Goal: Information Seeking & Learning: Learn about a topic

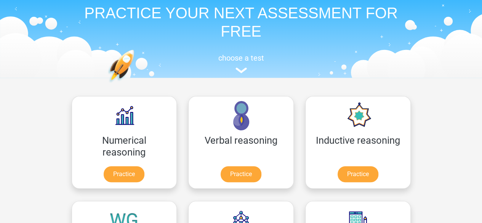
scroll to position [14, 0]
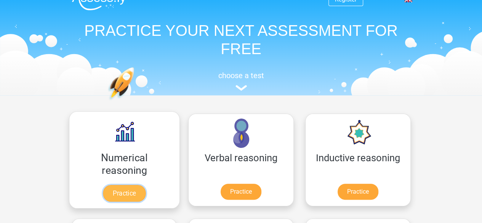
click at [122, 191] on link "Practice" at bounding box center [124, 193] width 43 height 17
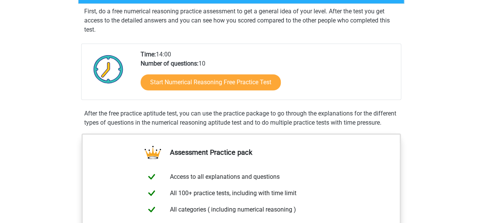
scroll to position [141, 0]
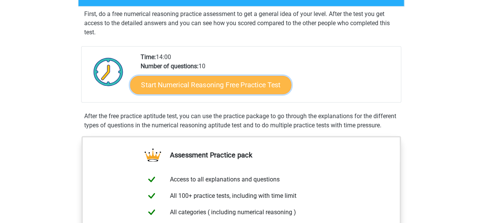
click at [206, 86] on link "Start Numerical Reasoning Free Practice Test" at bounding box center [210, 85] width 161 height 18
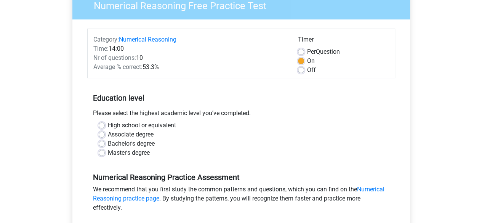
scroll to position [71, 0]
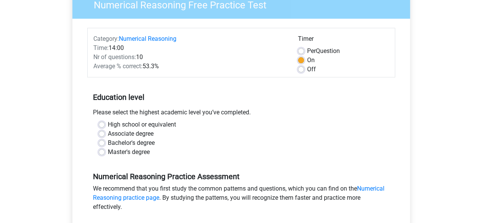
click at [108, 140] on label "Bachelor's degree" at bounding box center [131, 142] width 47 height 9
click at [101, 140] on input "Bachelor's degree" at bounding box center [102, 142] width 6 height 8
radio input "true"
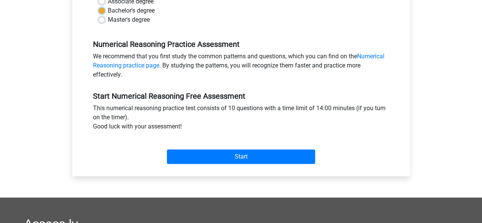
scroll to position [204, 0]
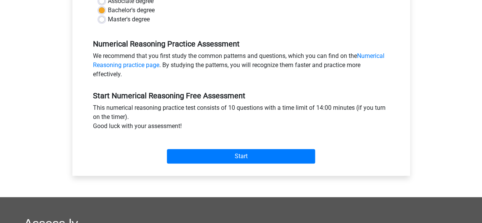
click at [182, 148] on div "Start" at bounding box center [241, 150] width 308 height 27
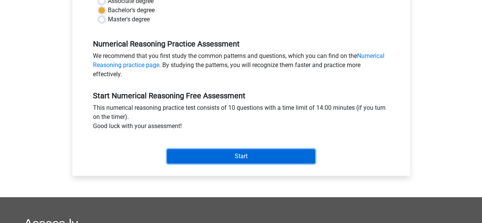
click at [185, 155] on input "Start" at bounding box center [241, 156] width 148 height 14
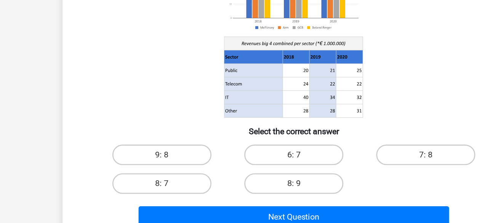
scroll to position [50, 0]
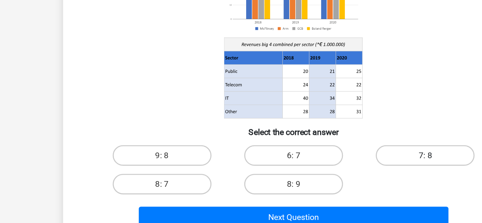
click at [325, 172] on label "7: 8" at bounding box center [339, 172] width 74 height 15
click at [339, 173] on input "7: 8" at bounding box center [341, 175] width 5 height 5
radio input "true"
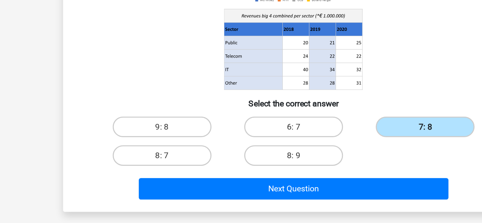
scroll to position [74, 0]
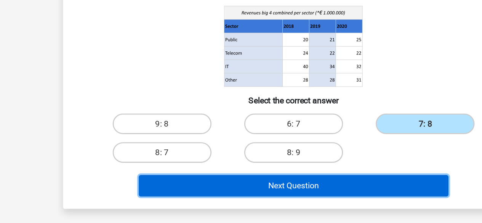
click at [275, 198] on button "Next Question" at bounding box center [241, 195] width 231 height 16
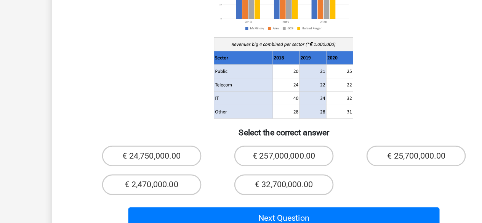
scroll to position [111, 0]
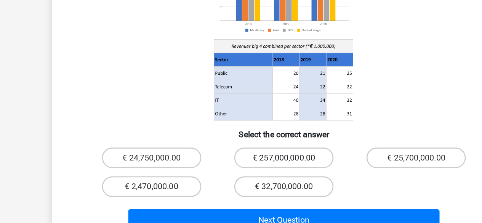
click at [224, 127] on label "€ 257,000,000.00" at bounding box center [241, 134] width 74 height 15
click at [241, 135] on input "€ 257,000,000.00" at bounding box center [243, 137] width 5 height 5
radio input "true"
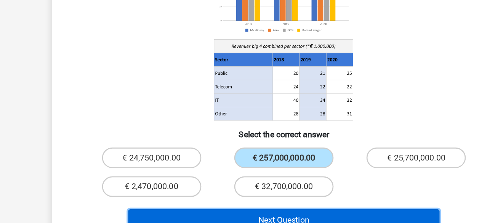
click at [207, 173] on button "Next Question" at bounding box center [241, 181] width 231 height 16
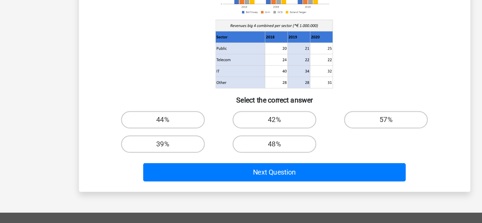
scroll to position [91, 0]
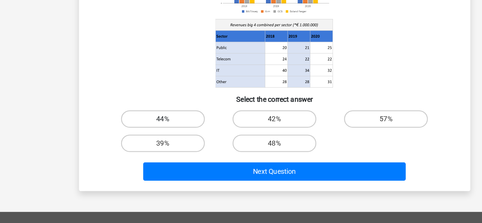
click at [153, 130] on label "44%" at bounding box center [143, 131] width 74 height 15
click at [148, 132] on input "44%" at bounding box center [145, 134] width 5 height 5
radio input "true"
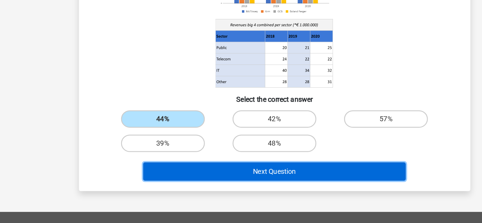
click at [176, 174] on button "Next Question" at bounding box center [241, 178] width 231 height 16
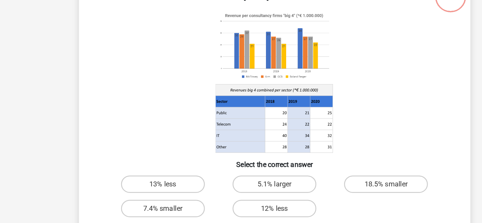
scroll to position [36, 0]
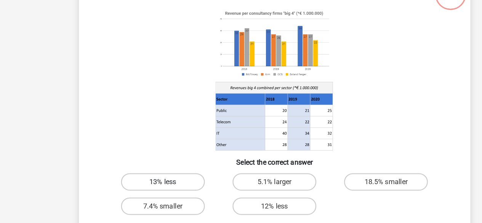
click at [156, 192] on label "13% less" at bounding box center [143, 186] width 74 height 15
click at [148, 192] on input "13% less" at bounding box center [145, 189] width 5 height 5
radio input "true"
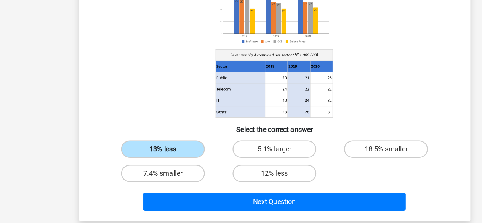
scroll to position [69, 0]
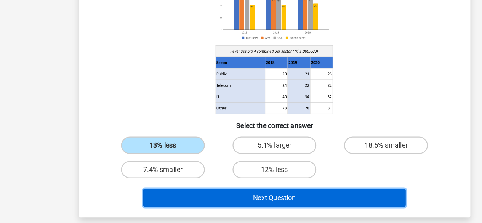
click at [164, 198] on button "Next Question" at bounding box center [241, 201] width 231 height 16
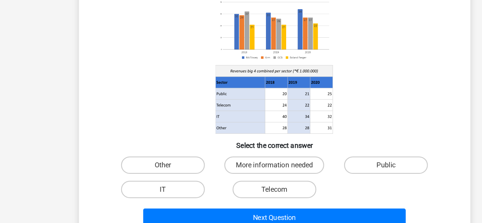
scroll to position [51, 0]
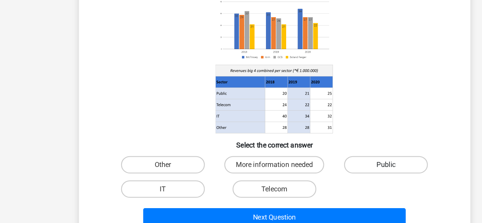
click at [333, 164] on label "Public" at bounding box center [339, 171] width 74 height 15
click at [339, 172] on input "Public" at bounding box center [341, 174] width 5 height 5
radio input "true"
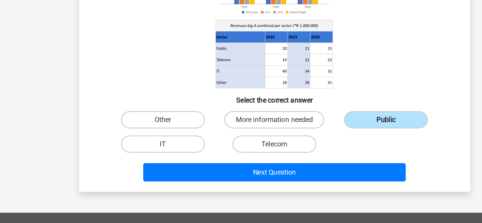
scroll to position [107, 0]
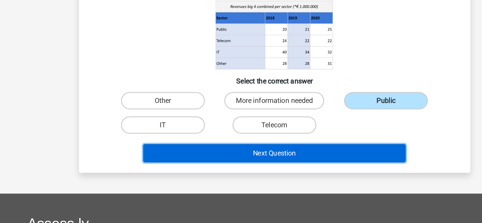
click at [289, 158] on button "Next Question" at bounding box center [241, 162] width 231 height 16
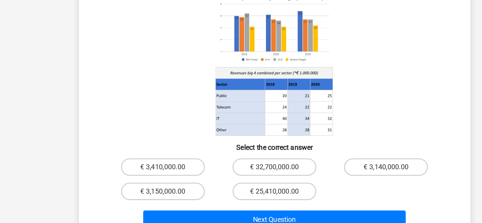
scroll to position [77, 0]
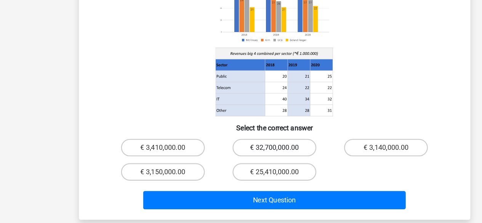
click at [264, 149] on label "€ 32,700,000.00" at bounding box center [241, 156] width 74 height 15
click at [246, 157] on input "€ 32,700,000.00" at bounding box center [243, 159] width 5 height 5
radio input "true"
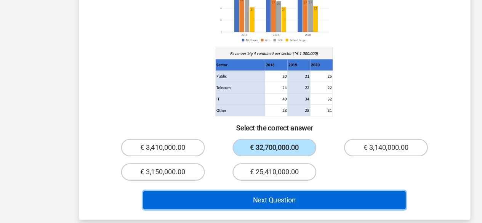
click at [261, 195] on button "Next Question" at bounding box center [241, 203] width 231 height 16
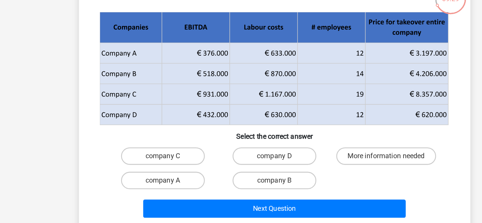
scroll to position [35, 0]
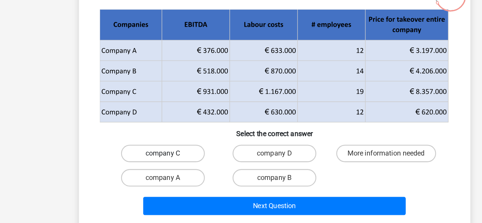
click at [138, 162] on label "company C" at bounding box center [143, 161] width 74 height 15
click at [143, 162] on input "company C" at bounding box center [145, 164] width 5 height 5
radio input "true"
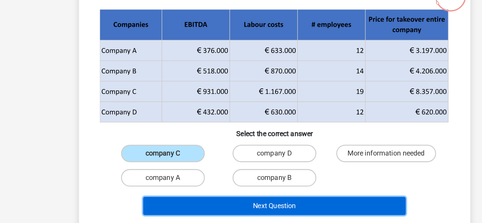
click at [173, 209] on button "Next Question" at bounding box center [241, 208] width 231 height 16
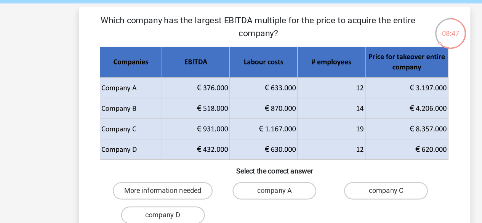
scroll to position [3, 0]
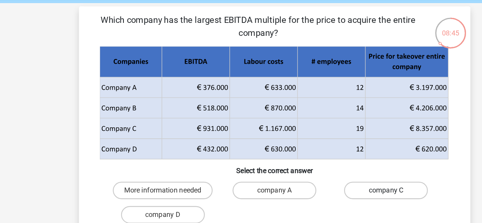
click at [315, 194] on label "company C" at bounding box center [339, 193] width 74 height 15
click at [339, 194] on input "company C" at bounding box center [341, 196] width 5 height 5
radio input "true"
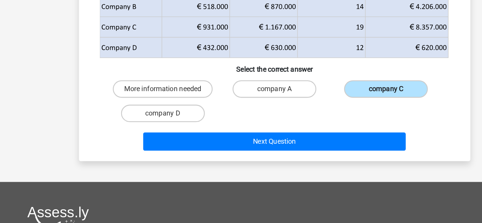
scroll to position [95, 0]
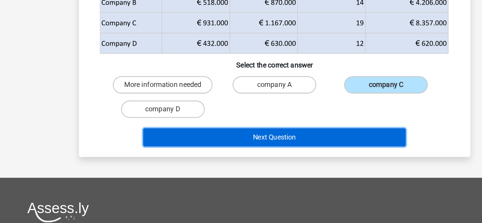
click at [217, 153] on button "Next Question" at bounding box center [241, 148] width 231 height 16
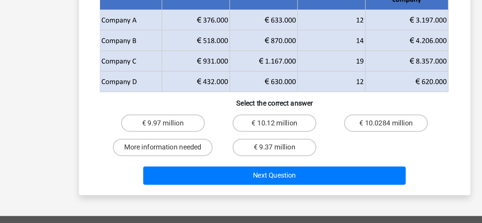
scroll to position [92, 0]
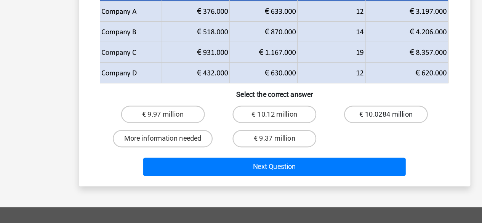
click at [323, 127] on label "€ 10.0284 million" at bounding box center [339, 127] width 74 height 15
click at [339, 127] on input "€ 10.0284 million" at bounding box center [341, 129] width 5 height 5
radio input "true"
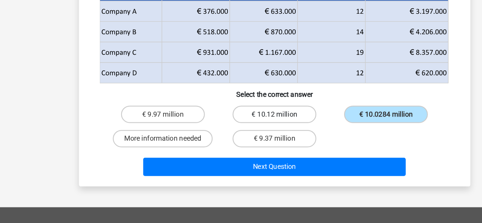
click at [232, 128] on label "€ 10.12 million" at bounding box center [241, 127] width 74 height 15
click at [241, 128] on input "€ 10.12 million" at bounding box center [243, 129] width 5 height 5
radio input "true"
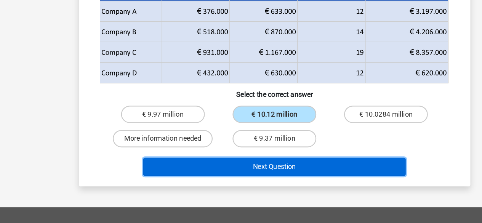
click at [220, 174] on button "Next Question" at bounding box center [241, 174] width 231 height 16
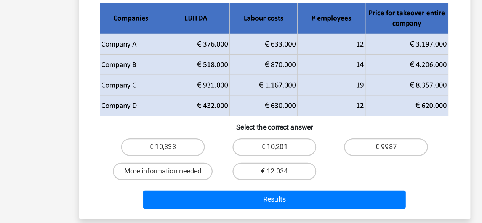
scroll to position [53, 0]
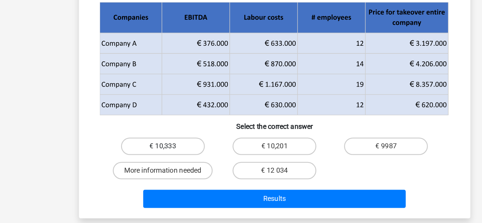
click at [166, 153] on label "€ 10,333" at bounding box center [143, 155] width 74 height 15
click at [148, 156] on input "€ 10,333" at bounding box center [145, 158] width 5 height 5
radio input "true"
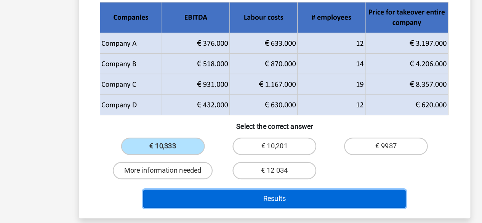
click at [213, 198] on button "Results" at bounding box center [241, 202] width 231 height 16
